Goal: Task Accomplishment & Management: Use online tool/utility

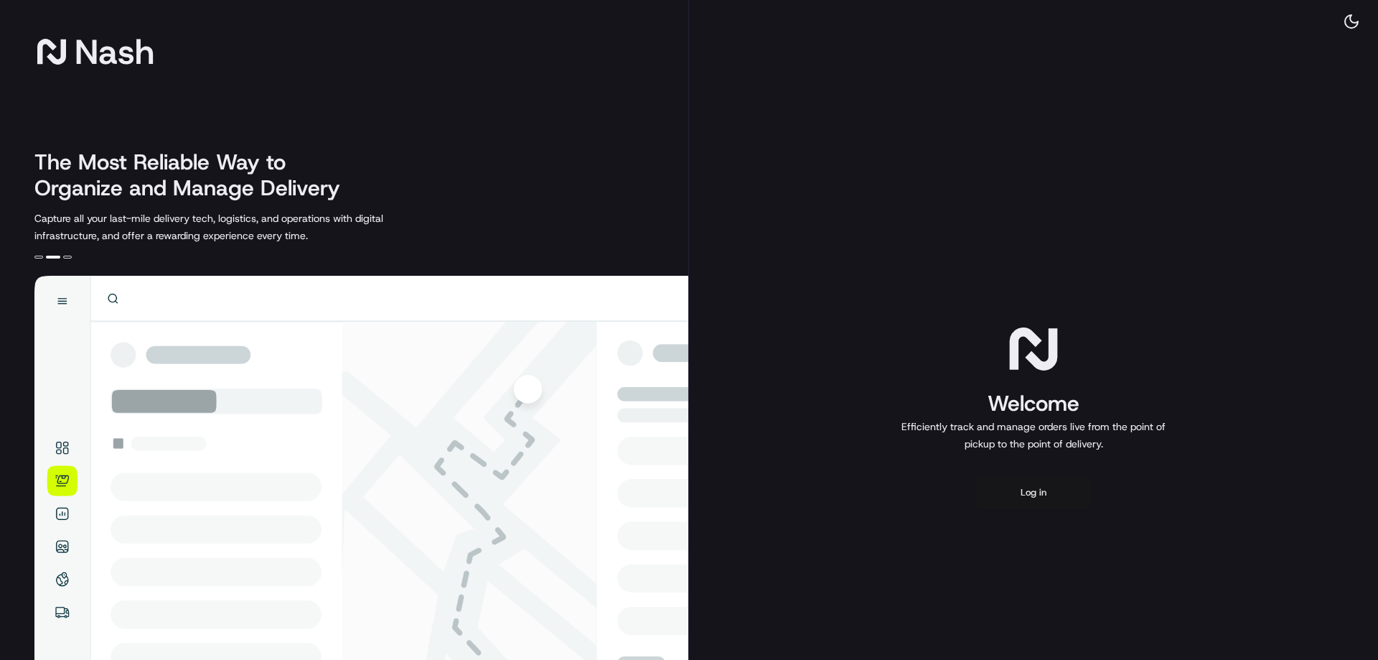
click at [1053, 481] on button "Log in" at bounding box center [1033, 492] width 115 height 34
